Goal: Information Seeking & Learning: Learn about a topic

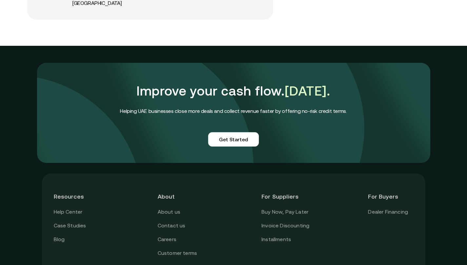
scroll to position [1627, 0]
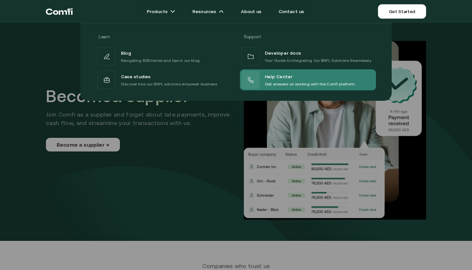
click at [256, 77] on div at bounding box center [250, 80] width 18 height 18
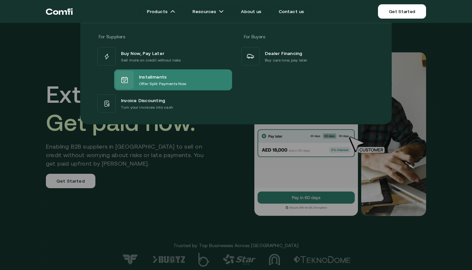
click at [144, 72] on div "Installments Offer Split Payments Now" at bounding box center [150, 80] width 71 height 18
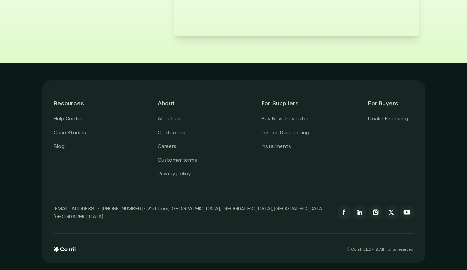
scroll to position [1256, 0]
click at [296, 122] on link "Buy Now, Pay Later" at bounding box center [285, 119] width 47 height 9
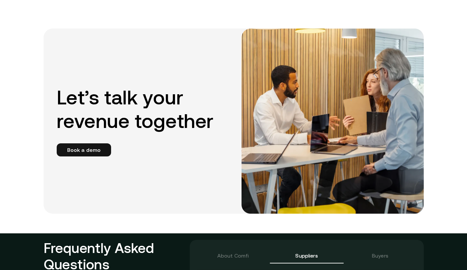
scroll to position [1409, 0]
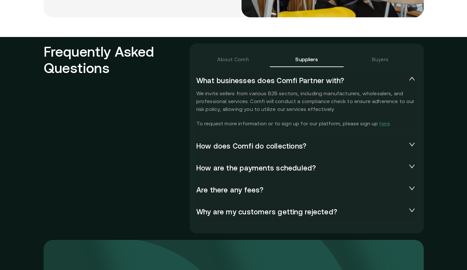
click at [240, 167] on span "How are the payments scheduled?" at bounding box center [301, 168] width 210 height 9
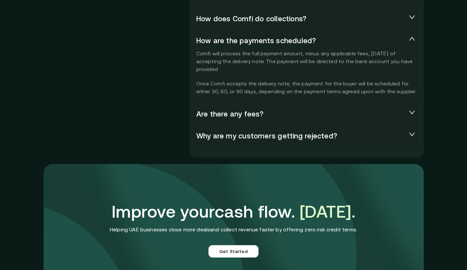
scroll to position [1541, 0]
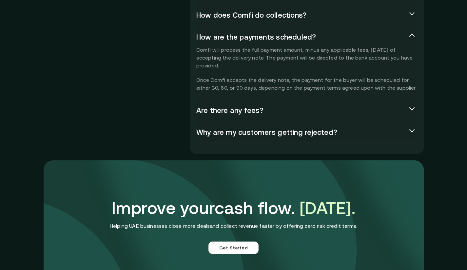
click at [246, 114] on span "Are there any fees?" at bounding box center [301, 110] width 210 height 9
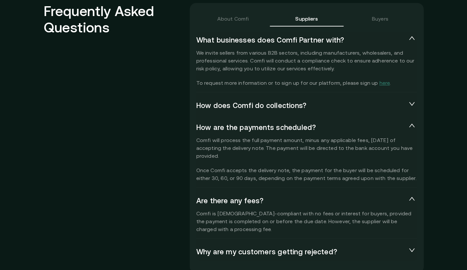
scroll to position [1442, 0]
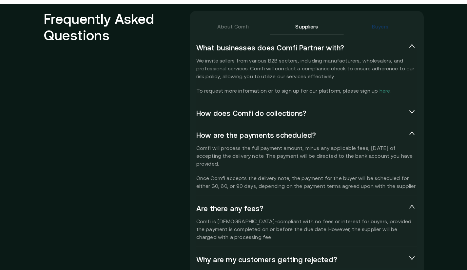
click at [376, 27] on div "Buyers" at bounding box center [380, 27] width 16 height 8
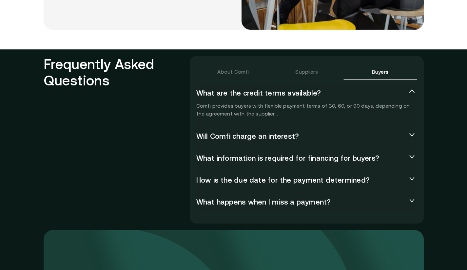
scroll to position [1377, 0]
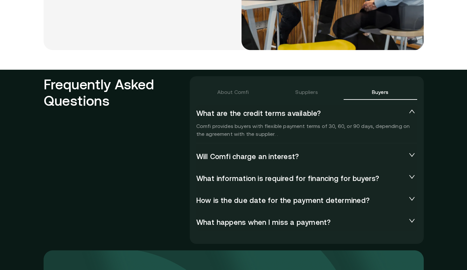
click at [288, 157] on span "Will Comfi charge an interest?" at bounding box center [301, 156] width 210 height 9
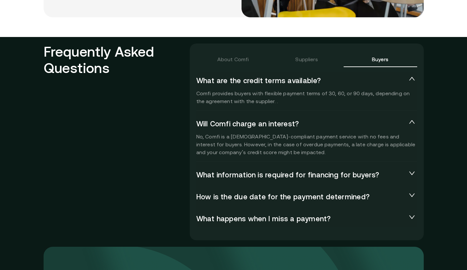
scroll to position [1442, 0]
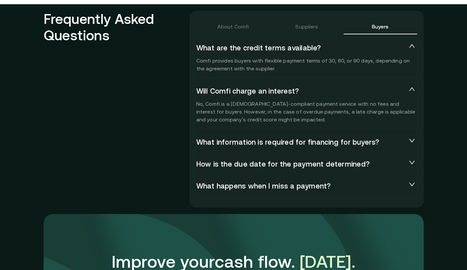
click at [290, 143] on span "What information is required for financing for buyers?" at bounding box center [301, 142] width 210 height 9
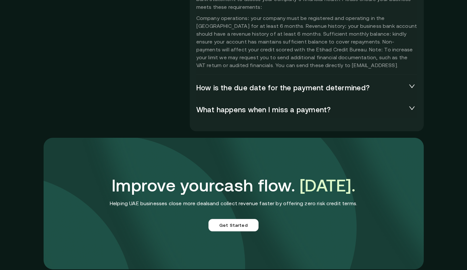
scroll to position [1639, 0]
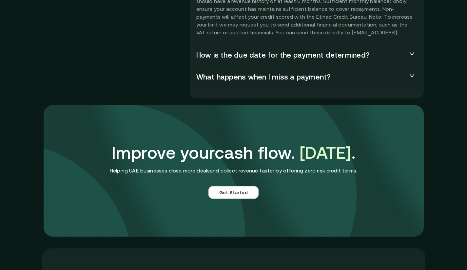
click at [229, 81] on span "What happens when I miss a payment?" at bounding box center [301, 77] width 210 height 9
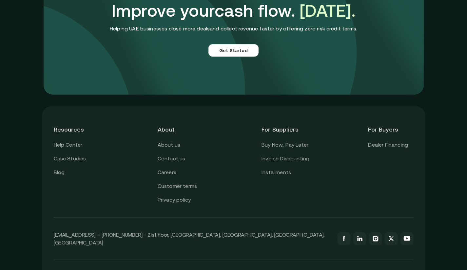
scroll to position [1864, 0]
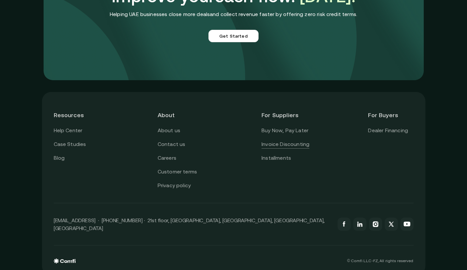
click at [296, 140] on link "Invoice Discounting" at bounding box center [286, 144] width 48 height 9
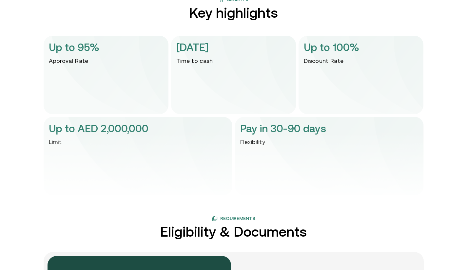
scroll to position [1344, 0]
